Goal: Navigation & Orientation: Find specific page/section

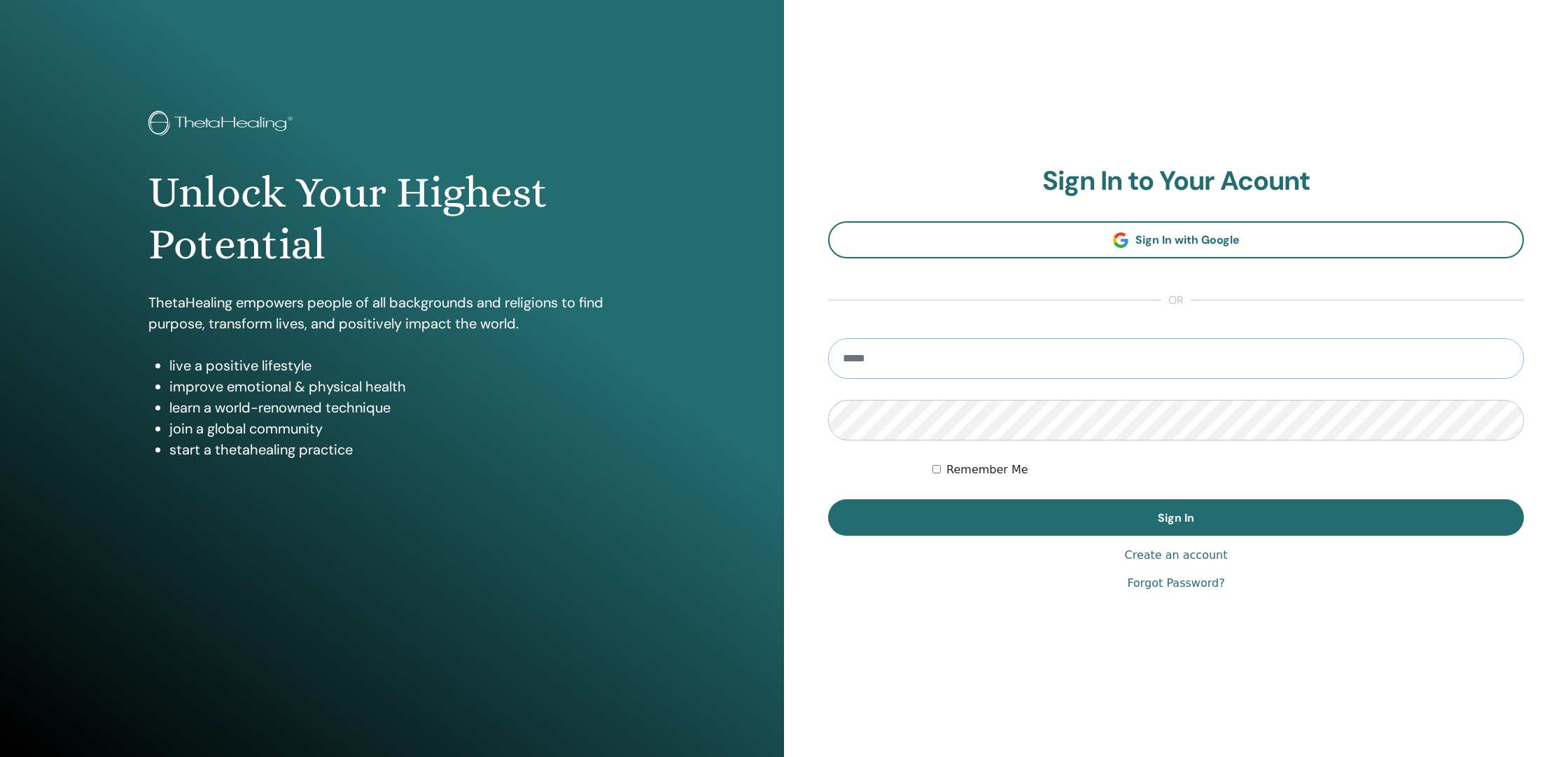
type input "**********"
click at [1176, 517] on button "Sign In" at bounding box center [1175, 517] width 695 height 36
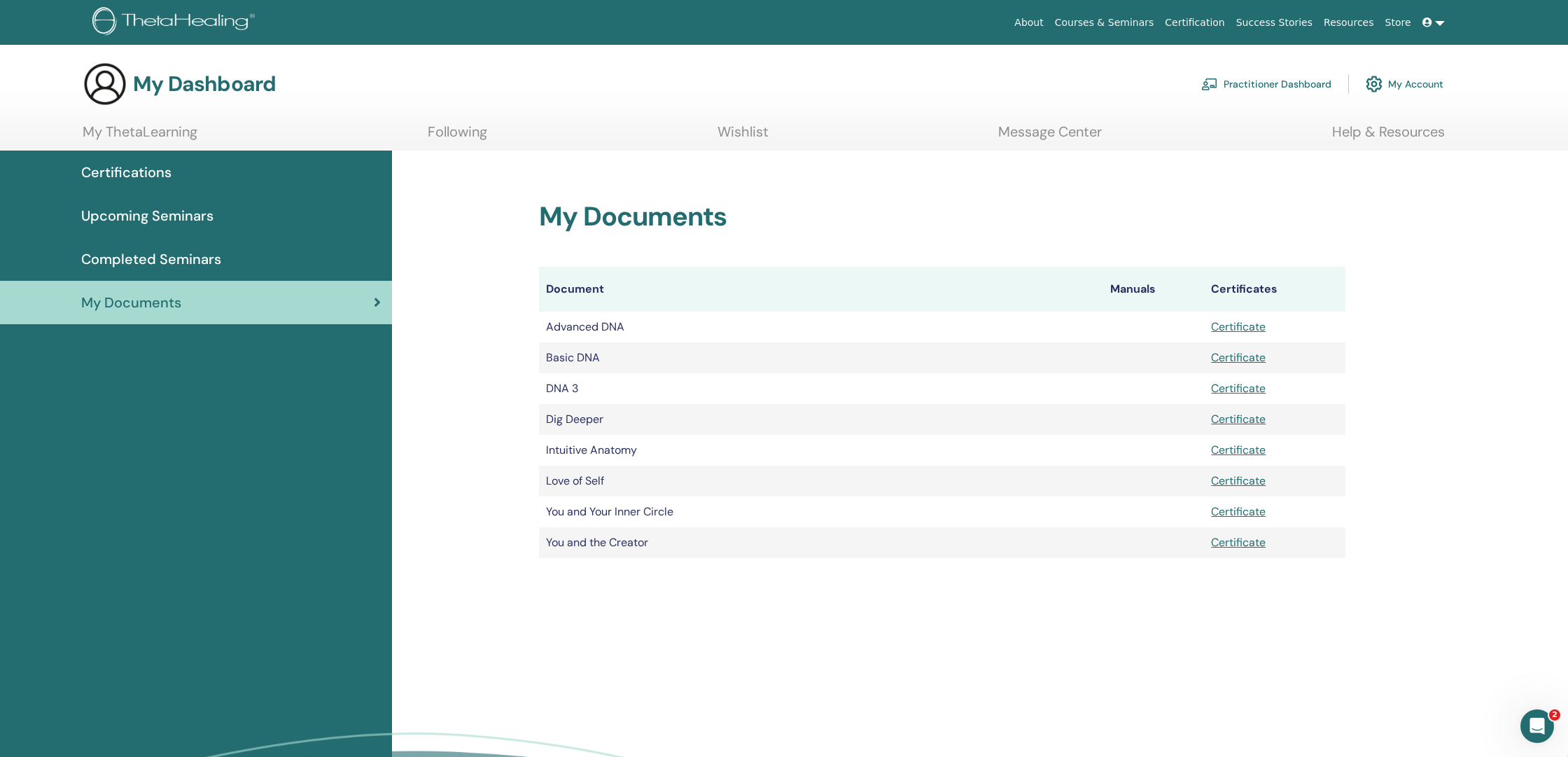
click at [156, 173] on span "Certifications" at bounding box center [126, 172] width 91 height 21
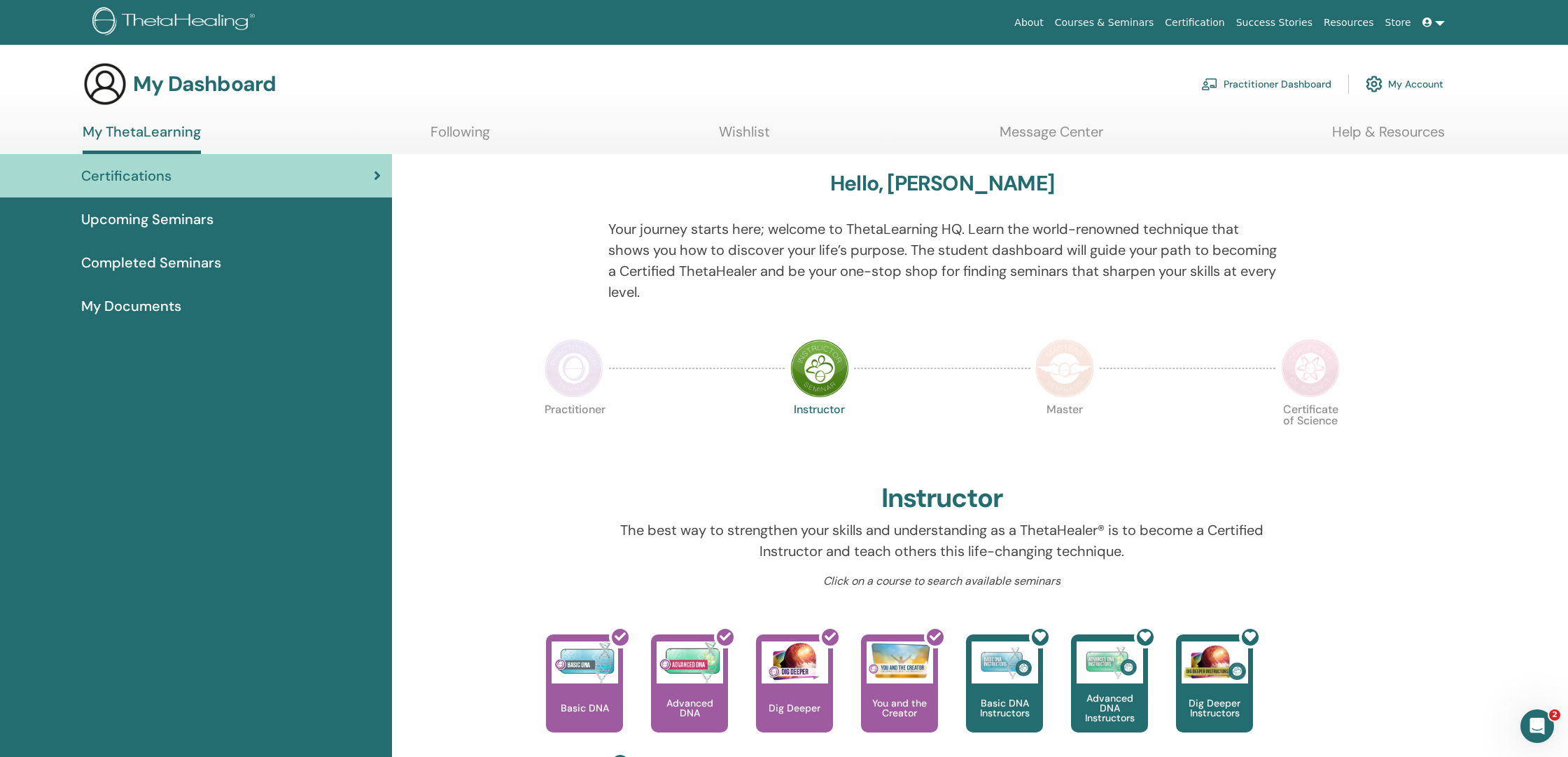
click at [164, 220] on span "Upcoming Seminars" at bounding box center [147, 219] width 132 height 21
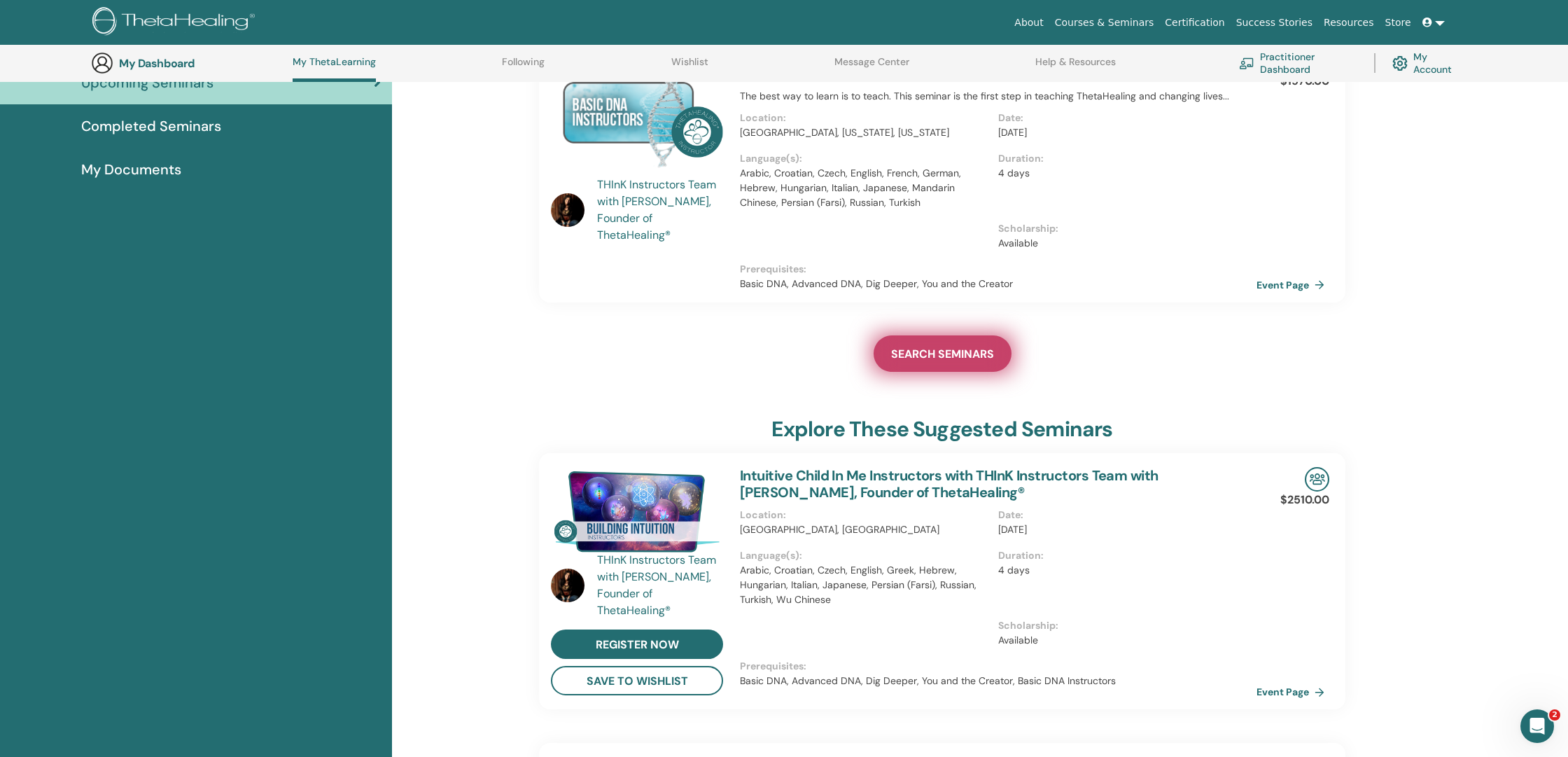
scroll to position [168, 0]
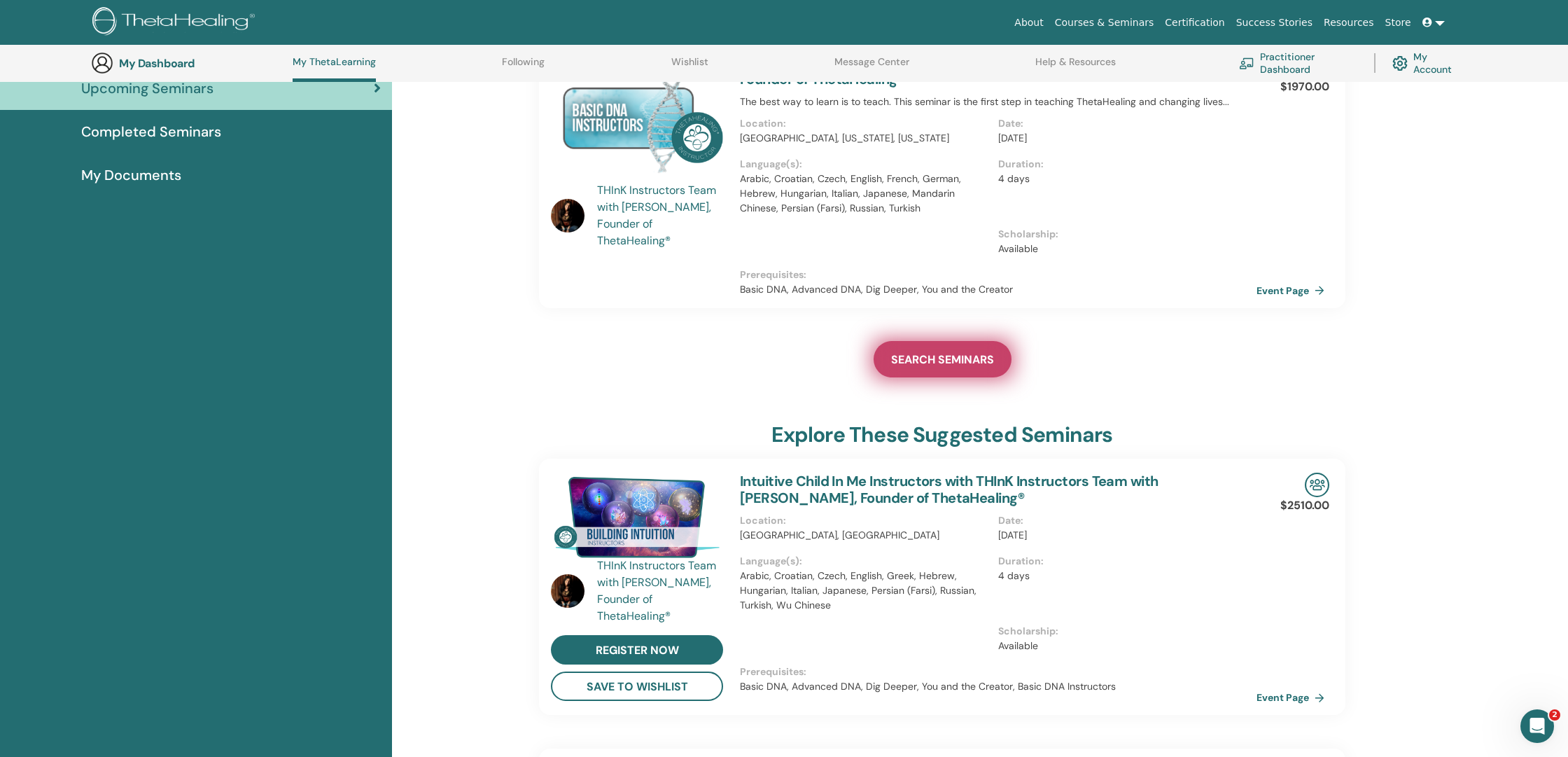
click at [949, 365] on span "SEARCH SEMINARS" at bounding box center [942, 359] width 103 height 15
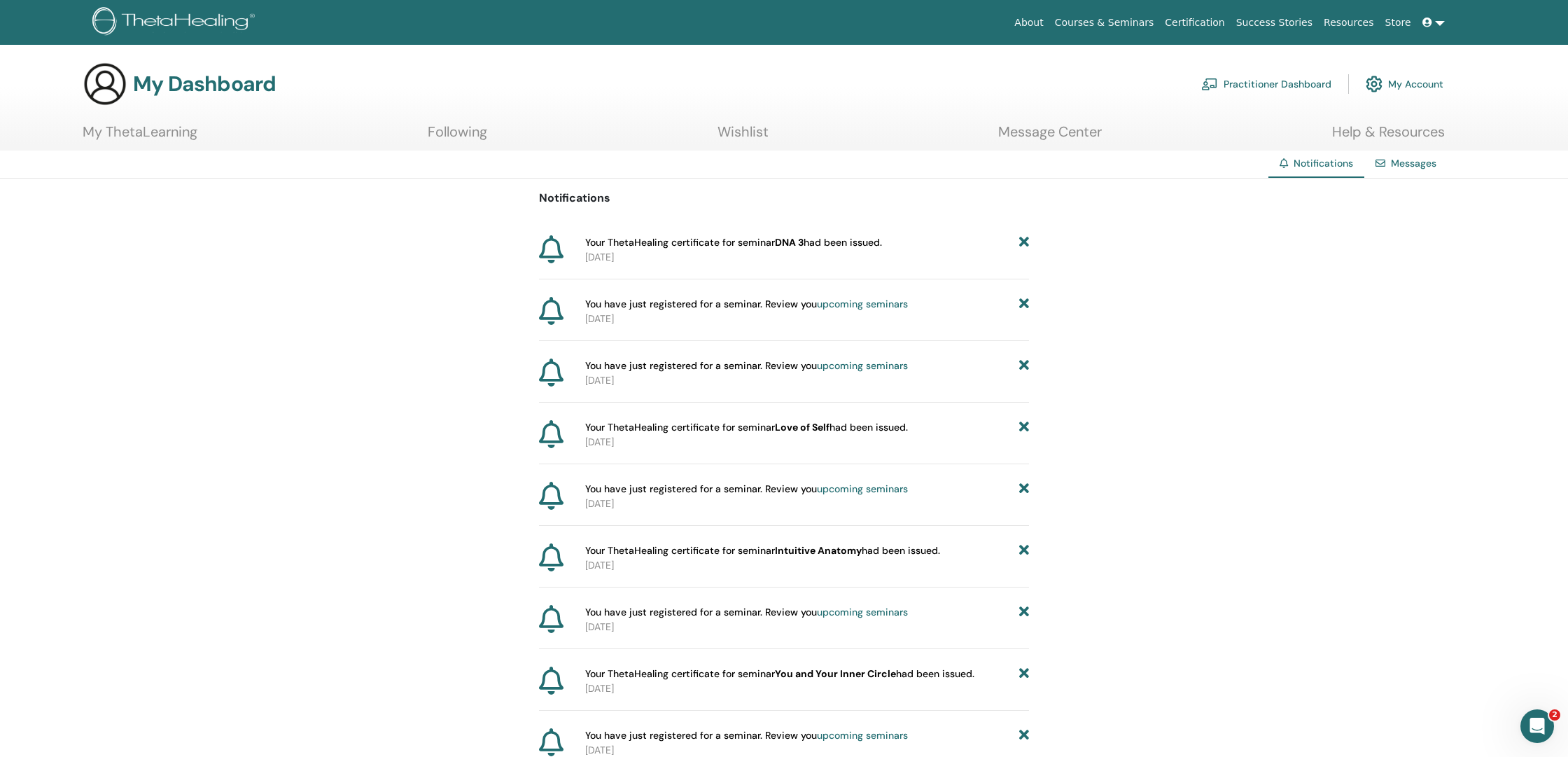
click at [1268, 81] on link "Practitioner Dashboard" at bounding box center [1266, 84] width 130 height 31
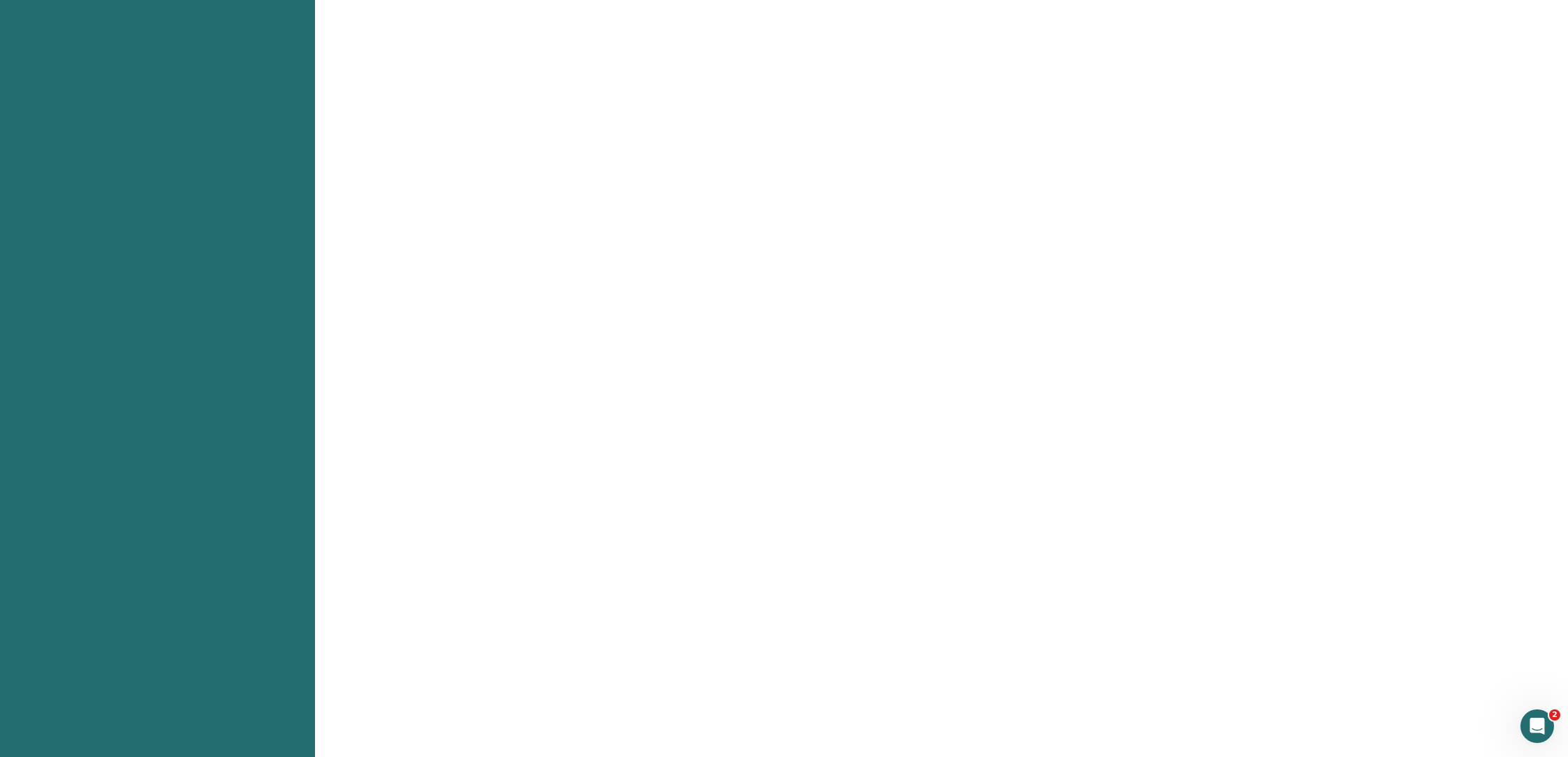
scroll to position [337, 0]
